Goal: Use online tool/utility: Use online tool/utility

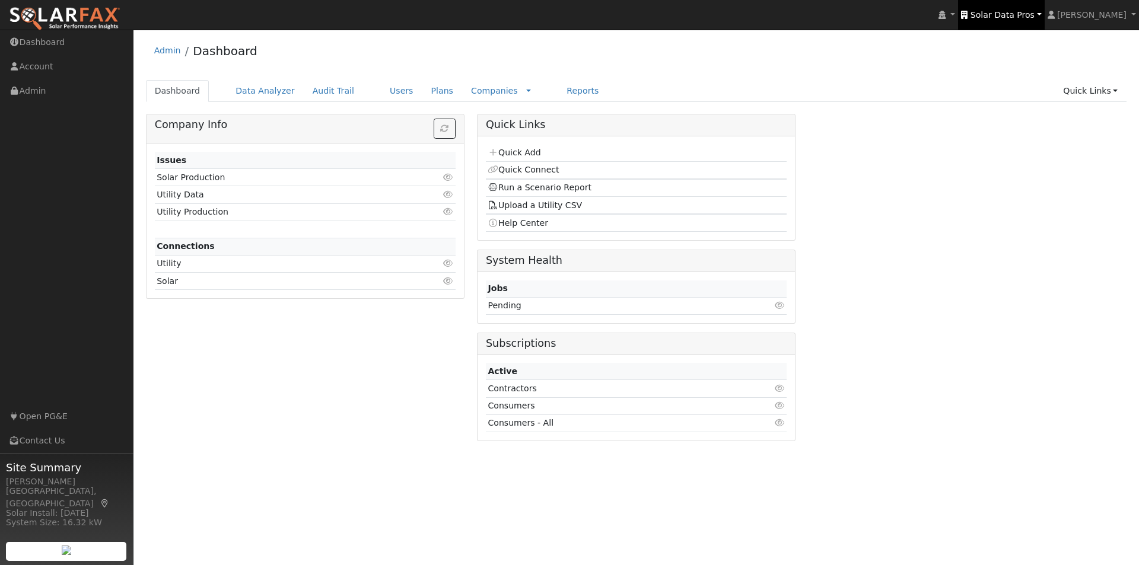
click at [1018, 17] on span "Solar Data Pros" at bounding box center [1003, 14] width 64 height 9
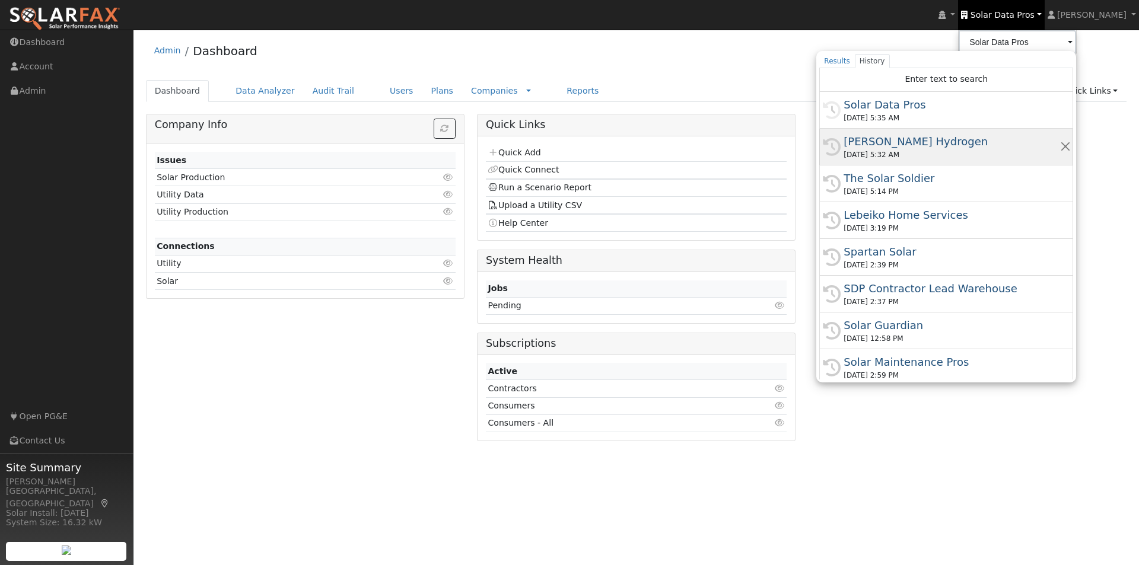
click at [895, 140] on div "[PERSON_NAME] Hydrogen" at bounding box center [952, 141] width 216 height 16
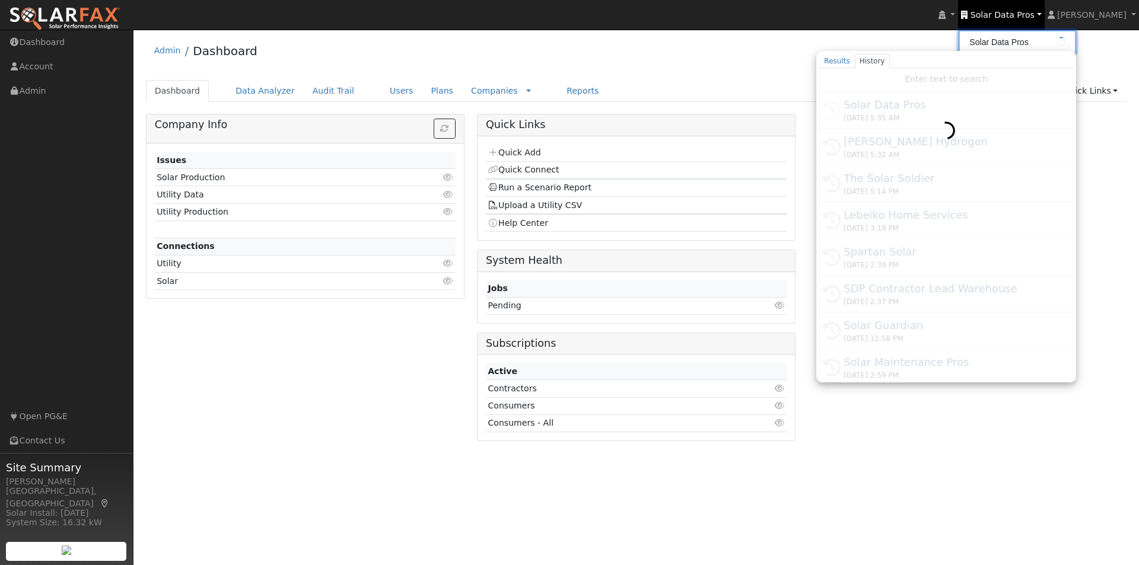
type input "[PERSON_NAME] Hydrogen"
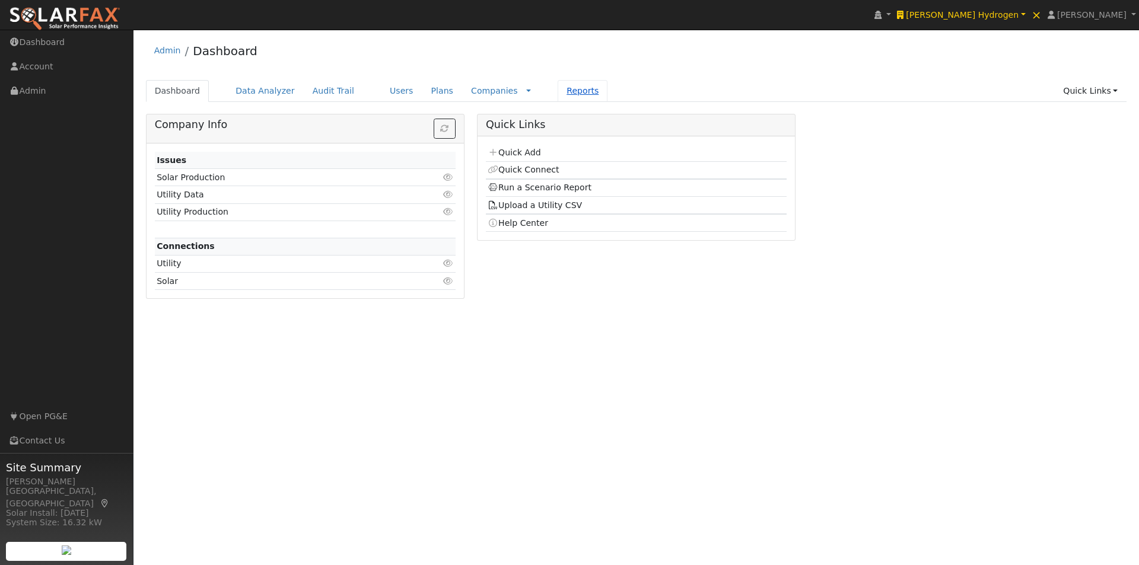
click at [558, 91] on link "Reports" at bounding box center [583, 91] width 50 height 22
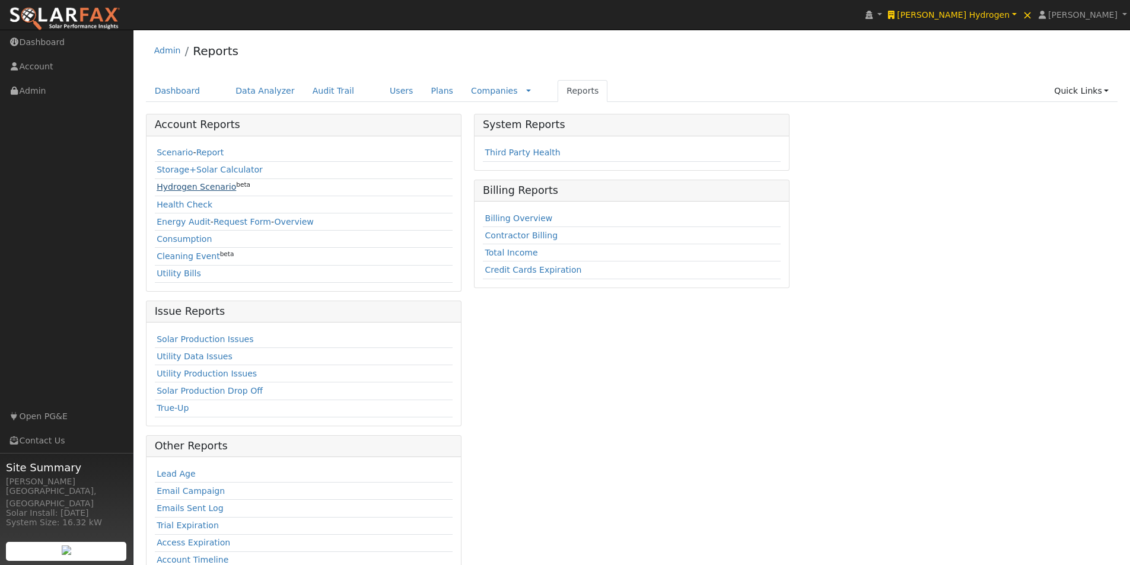
click at [179, 187] on link "Hydrogen Scenario" at bounding box center [197, 186] width 80 height 9
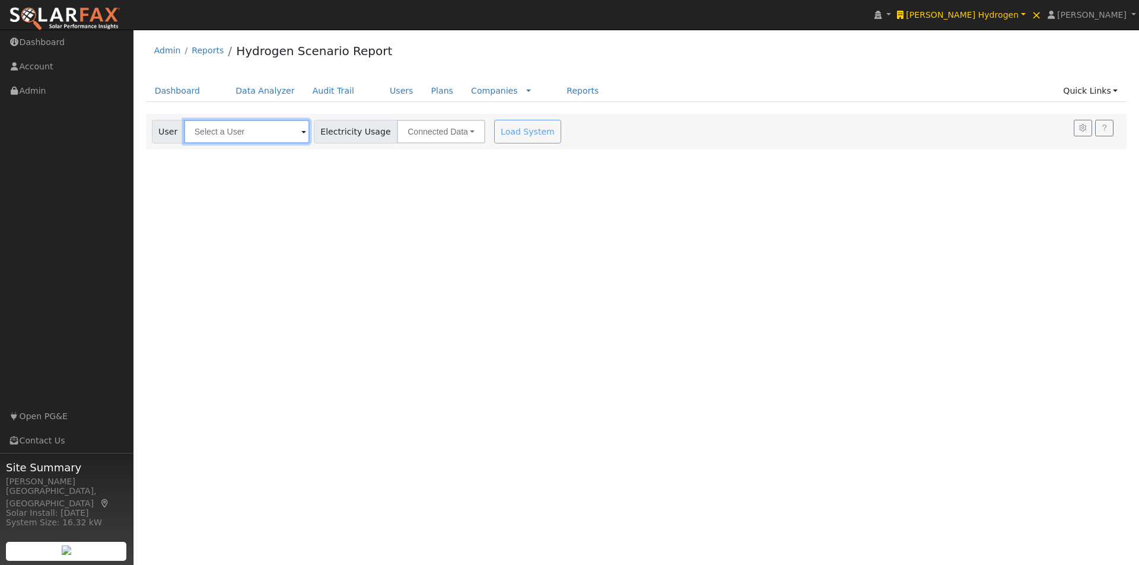
click at [265, 132] on input "text" at bounding box center [247, 132] width 126 height 24
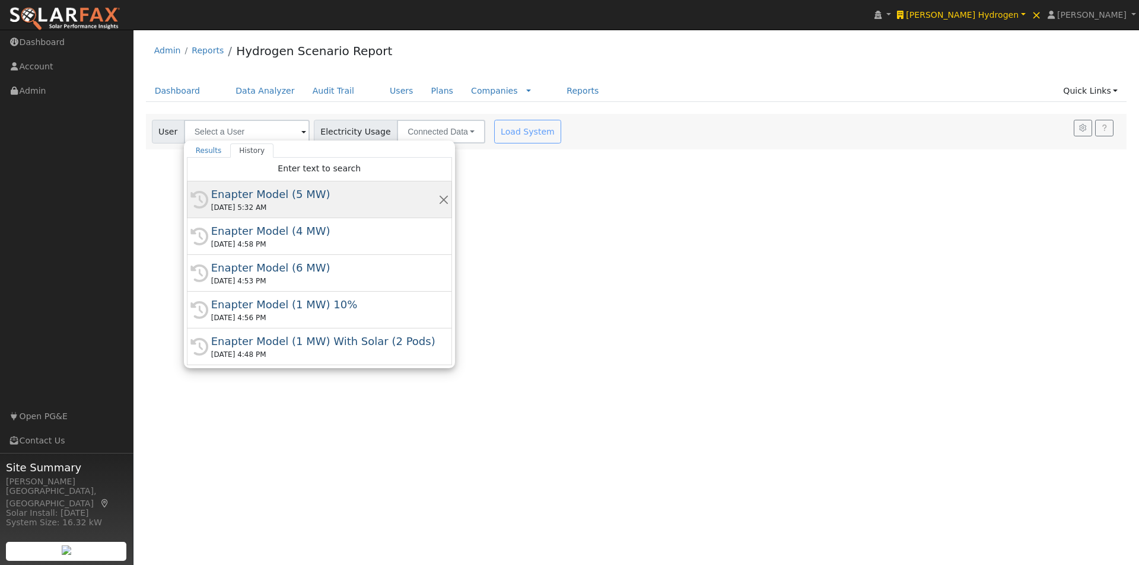
click at [252, 196] on div "Enapter Model (5 MW)" at bounding box center [324, 194] width 227 height 16
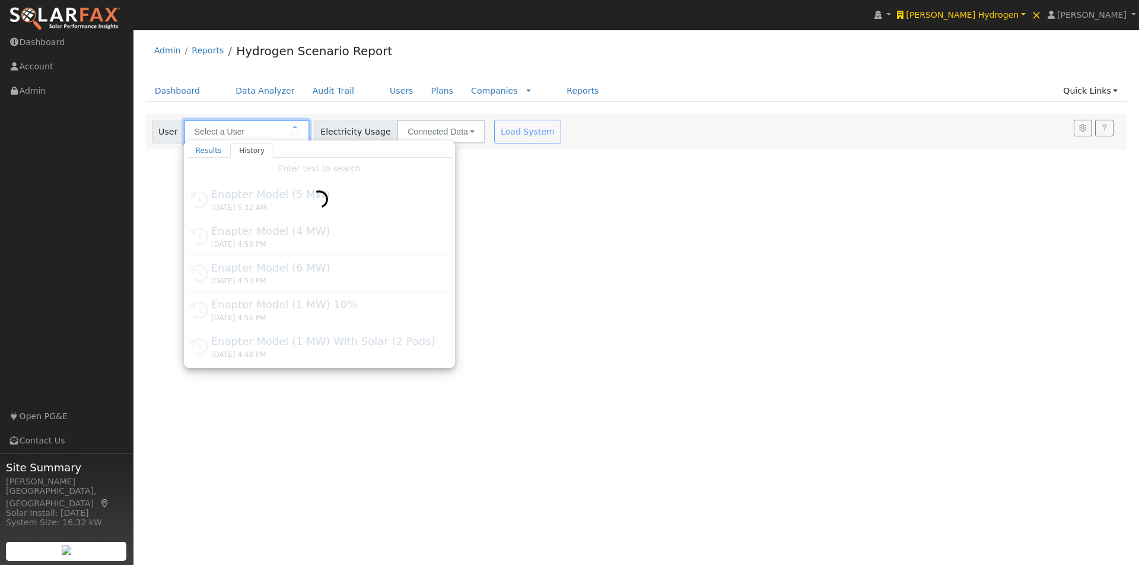
type input "Enapter Model (5 MW)"
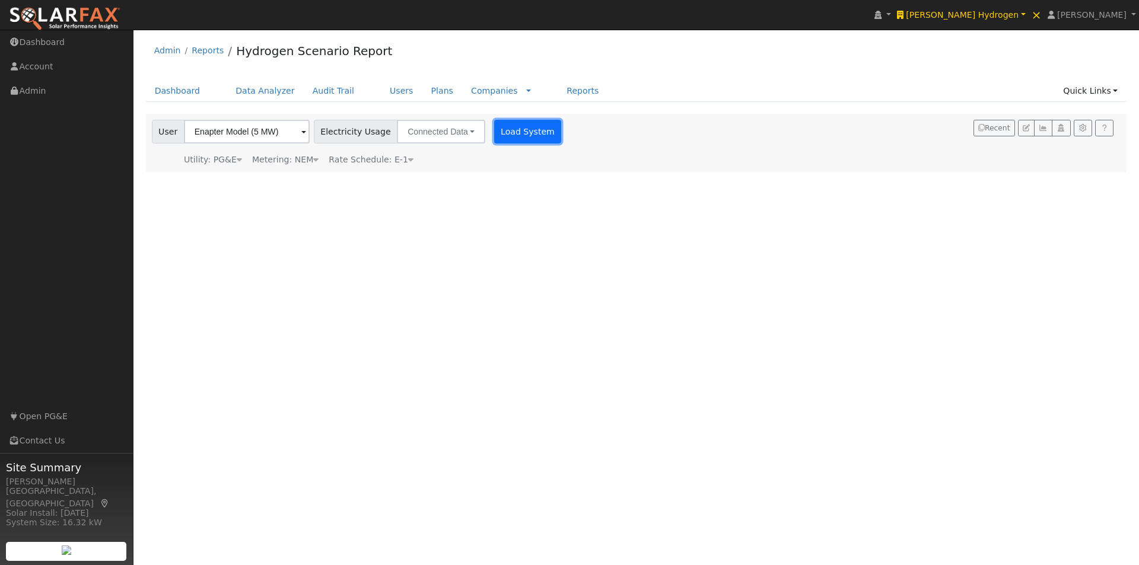
click at [512, 135] on button "Load System" at bounding box center [528, 132] width 68 height 24
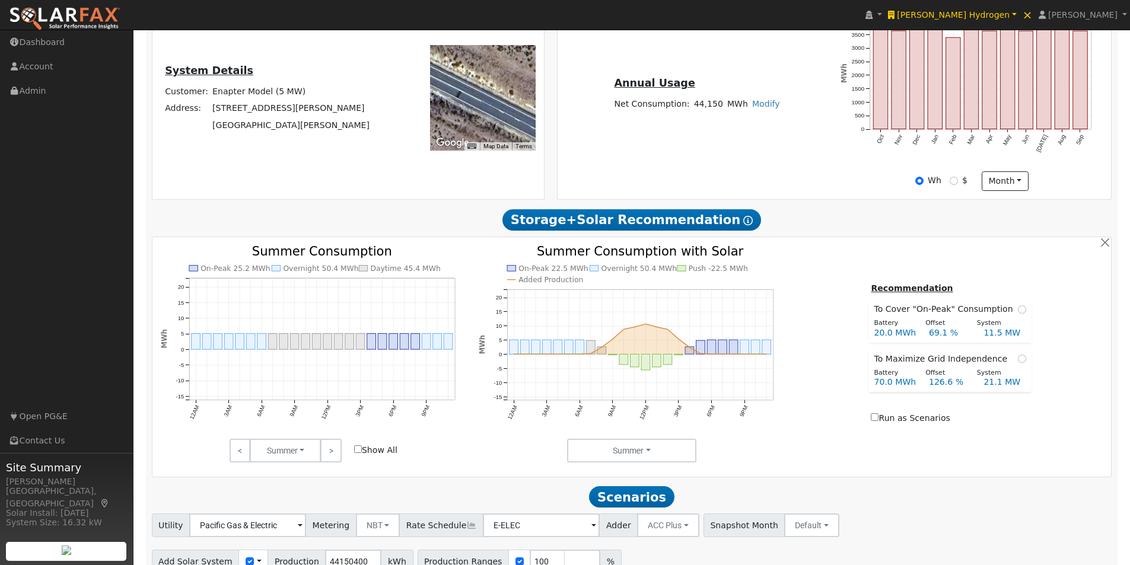
scroll to position [394, 0]
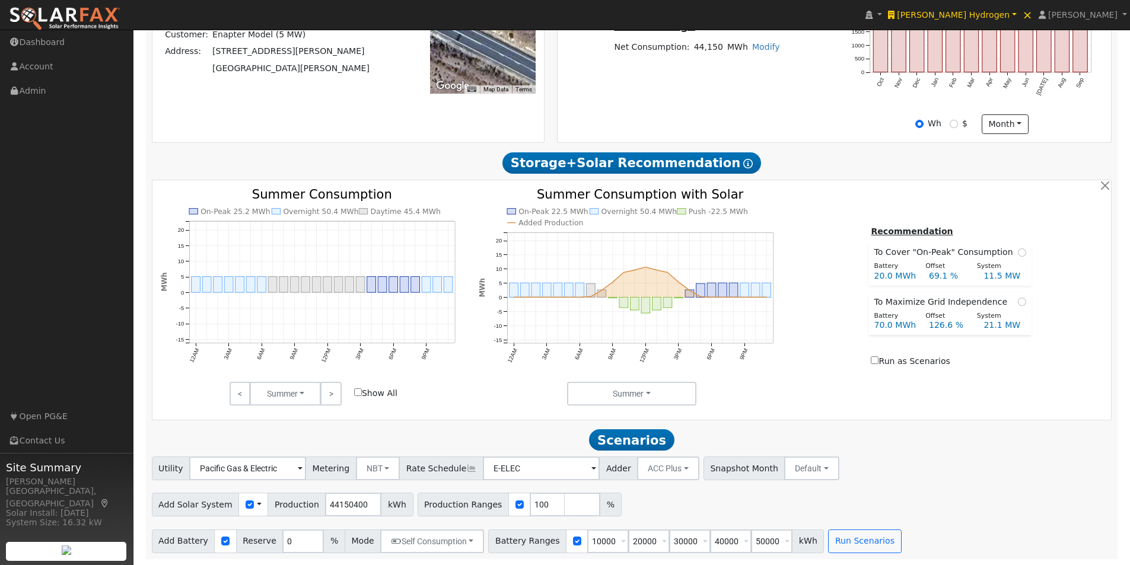
click at [257, 505] on span at bounding box center [259, 505] width 5 height 12
drag, startPoint x: 291, startPoint y: 526, endPoint x: 311, endPoint y: 472, distance: 57.3
click at [291, 526] on link "Use CSV Data" at bounding box center [289, 525] width 82 height 17
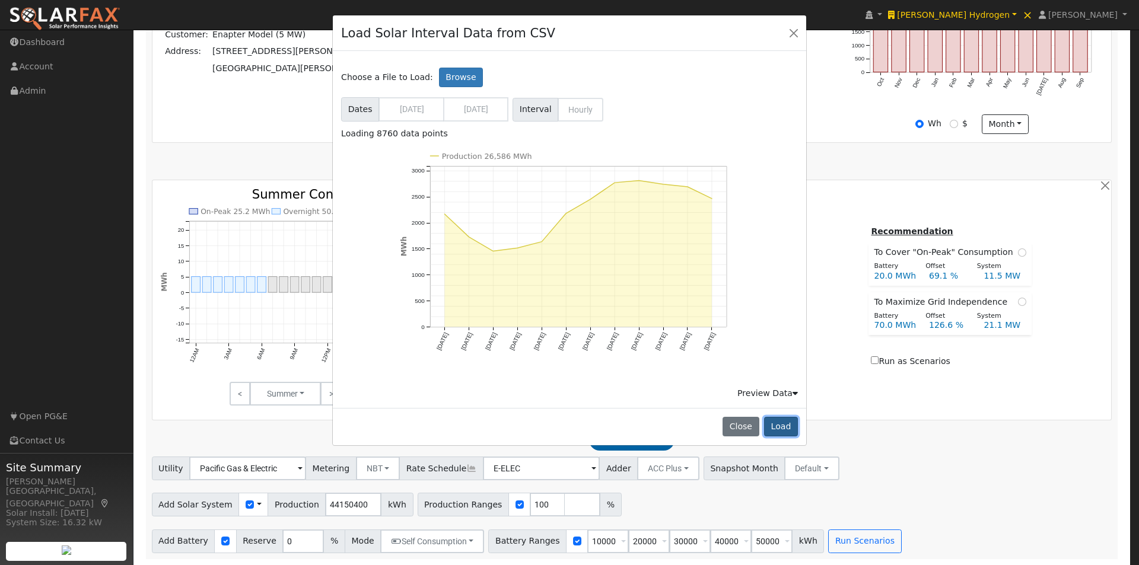
click at [776, 425] on button "Load" at bounding box center [781, 427] width 34 height 20
type input "26586466"
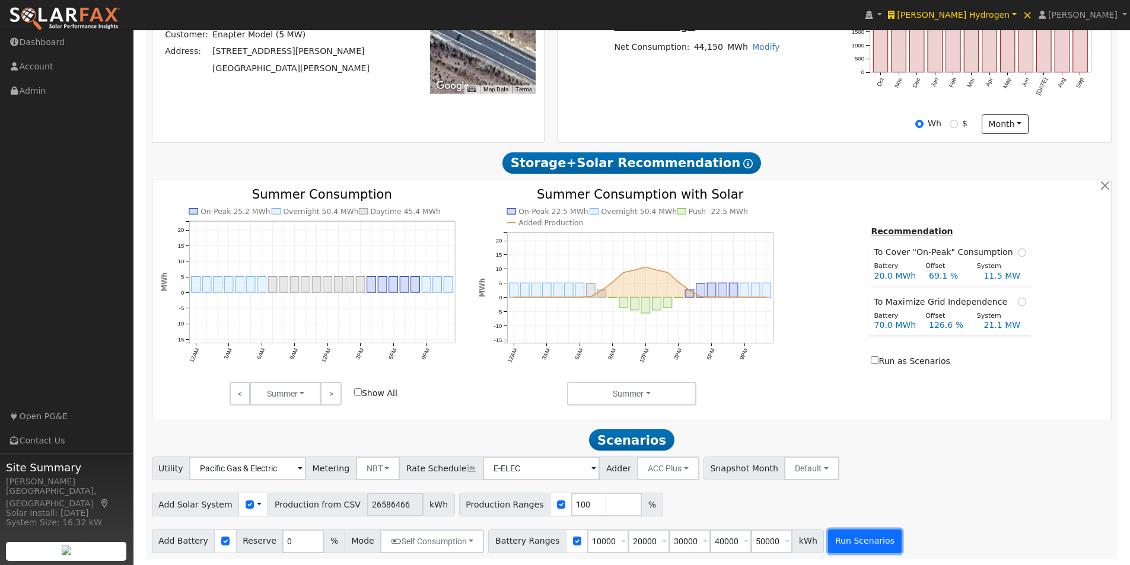
click at [835, 545] on button "Run Scenarios" at bounding box center [864, 542] width 73 height 24
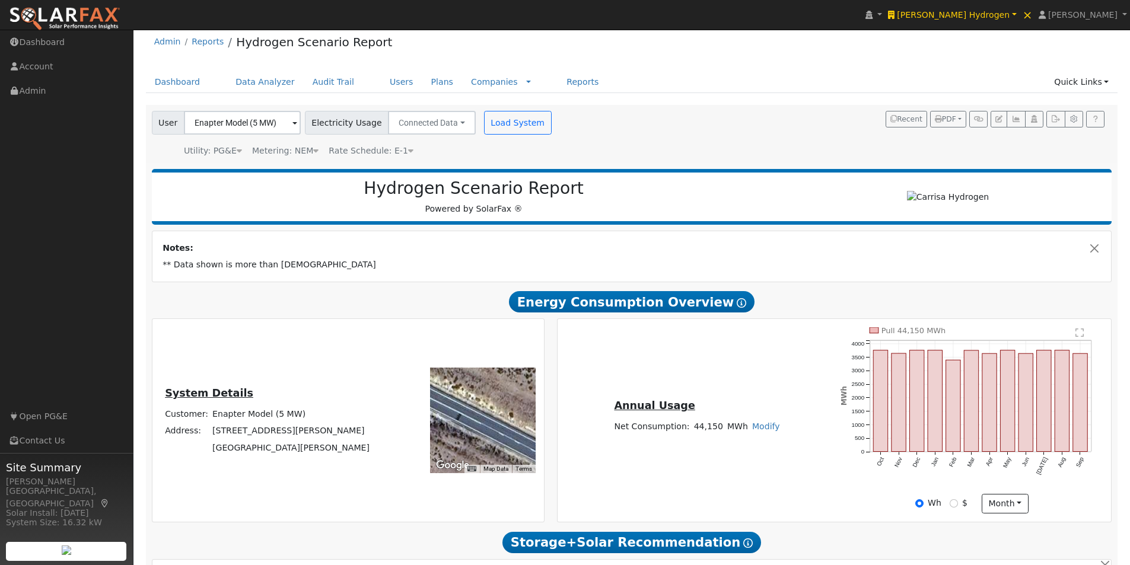
scroll to position [0, 0]
